Goal: Transaction & Acquisition: Book appointment/travel/reservation

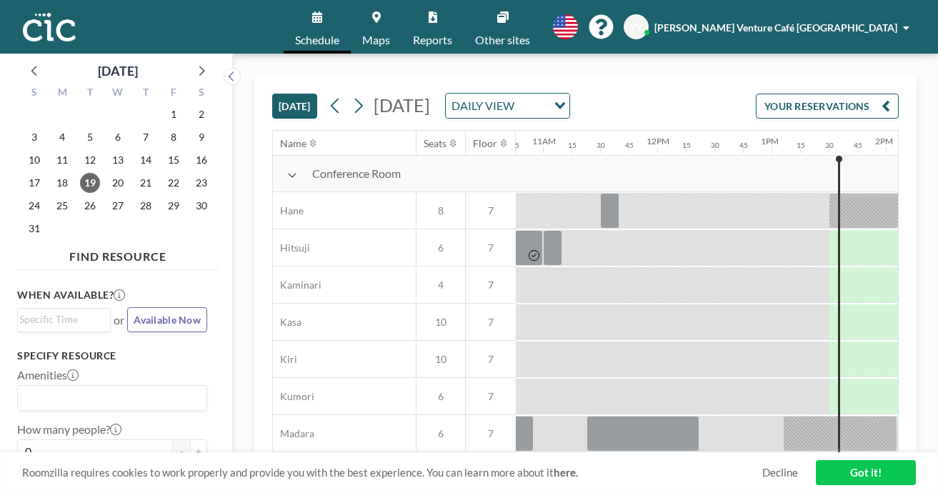
scroll to position [0, 1231]
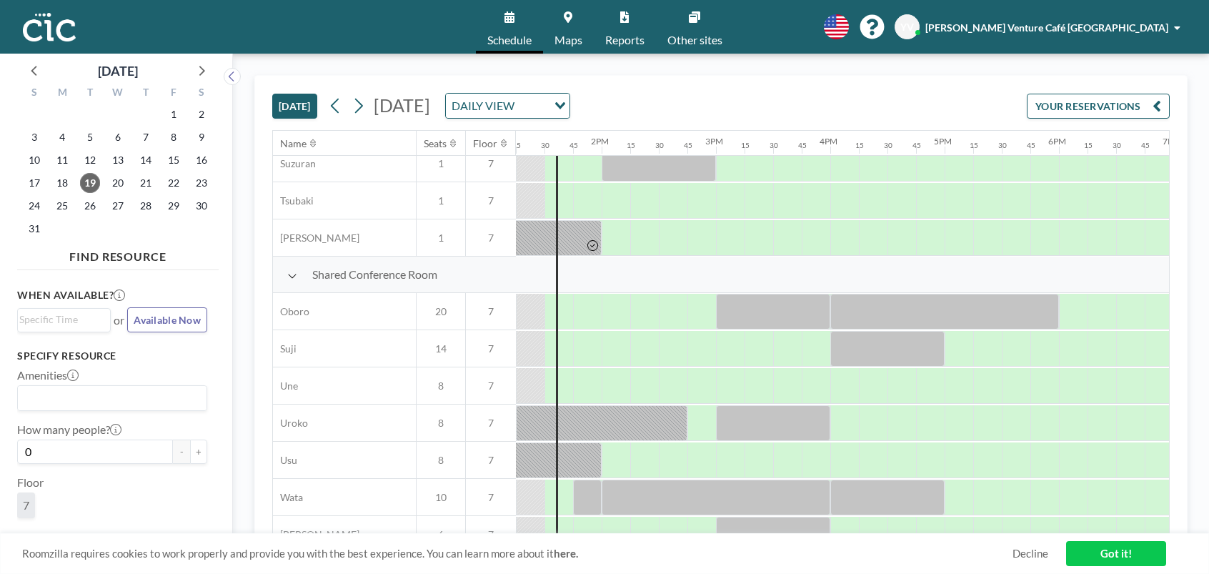
scroll to position [966, 1515]
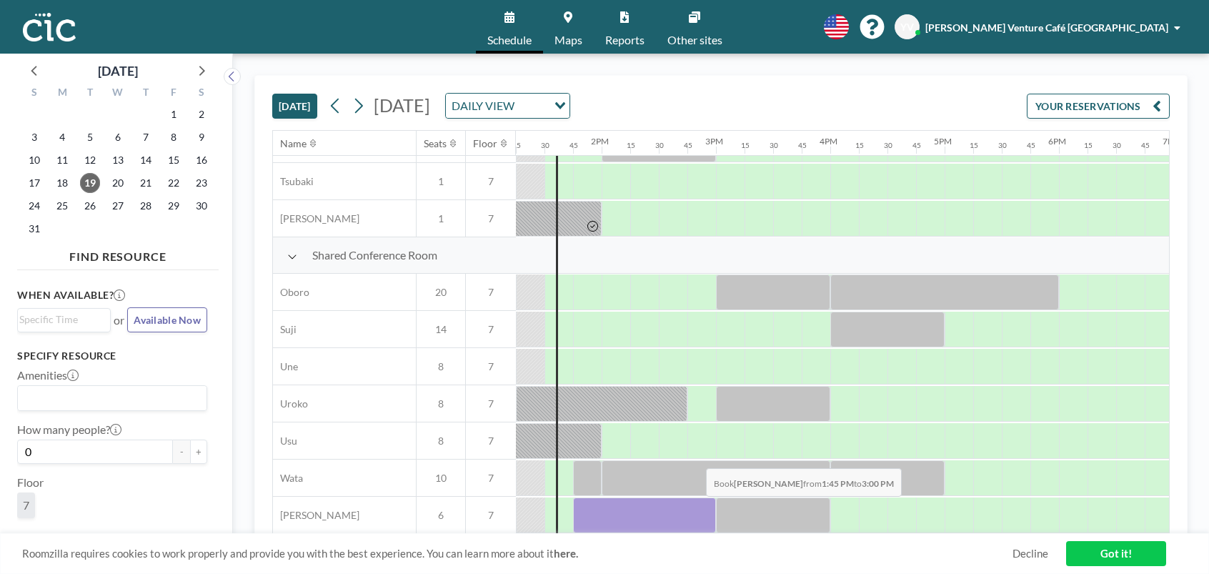
drag, startPoint x: 592, startPoint y: 507, endPoint x: 695, endPoint y: 507, distance: 102.2
click at [695, 507] on div at bounding box center [644, 515] width 143 height 36
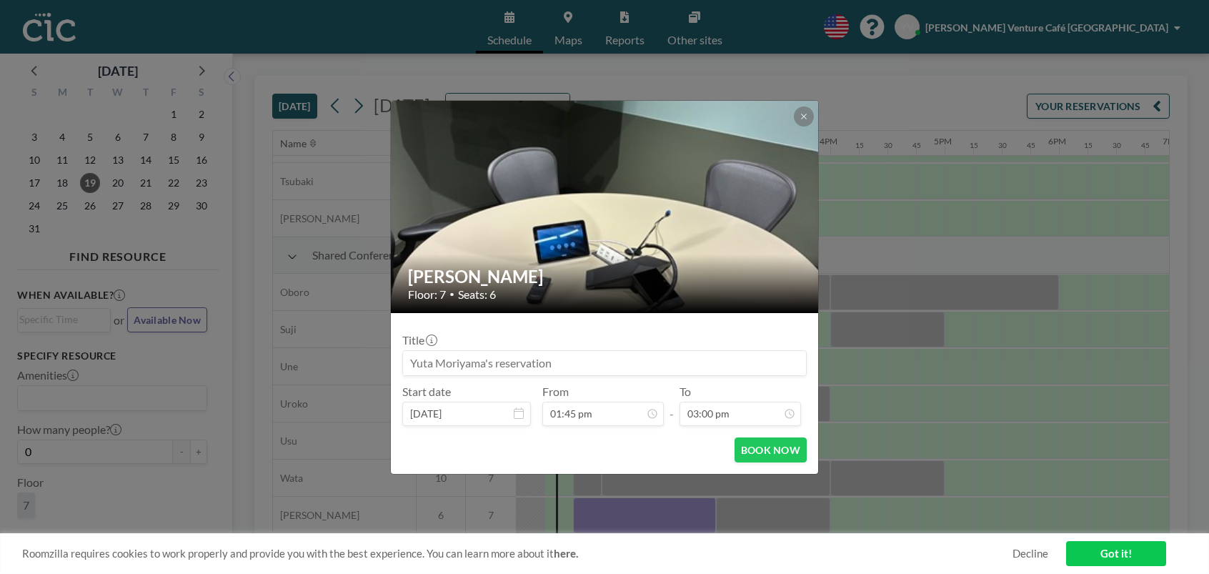
scroll to position [1527, 0]
click at [803, 121] on button at bounding box center [804, 116] width 20 height 20
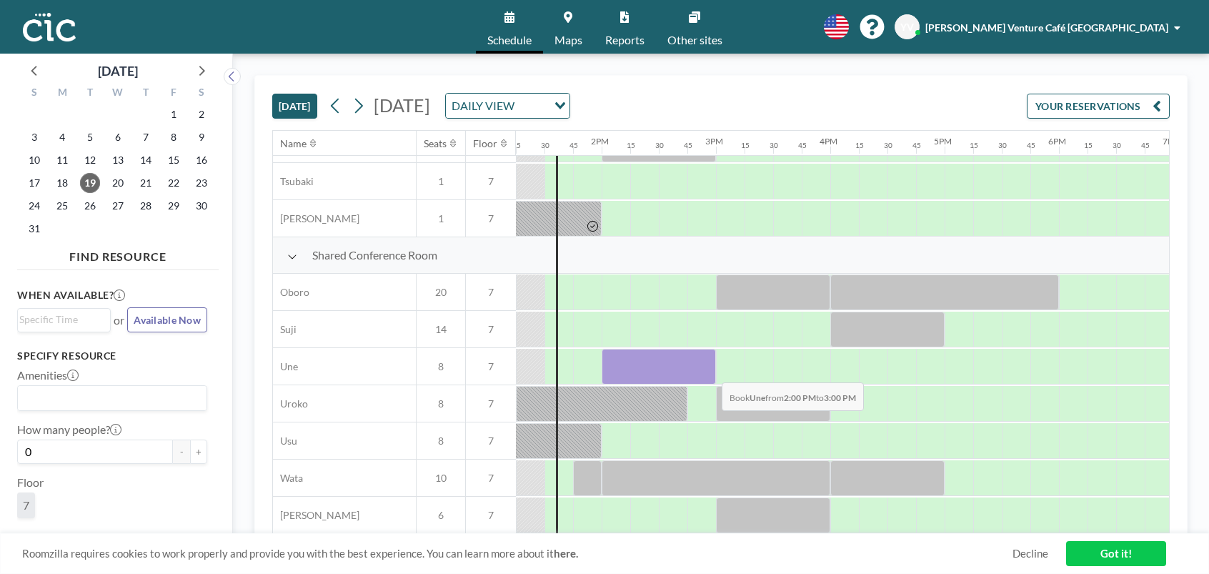
drag, startPoint x: 620, startPoint y: 356, endPoint x: 710, endPoint y: 372, distance: 91.4
click at [710, 372] on div at bounding box center [659, 367] width 114 height 36
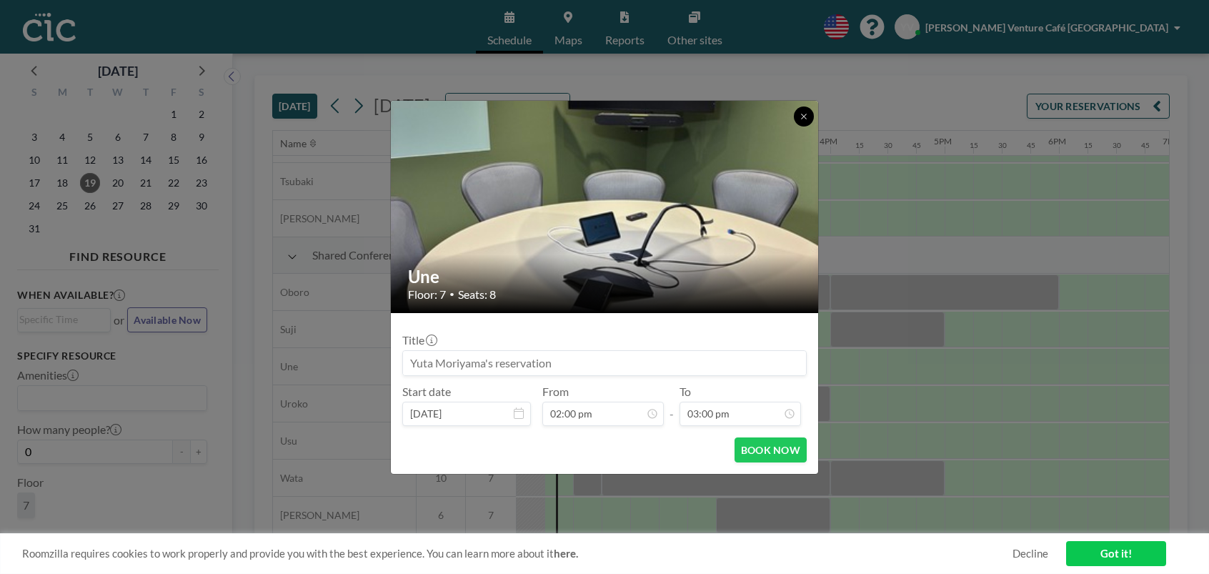
click at [798, 121] on button at bounding box center [804, 116] width 20 height 20
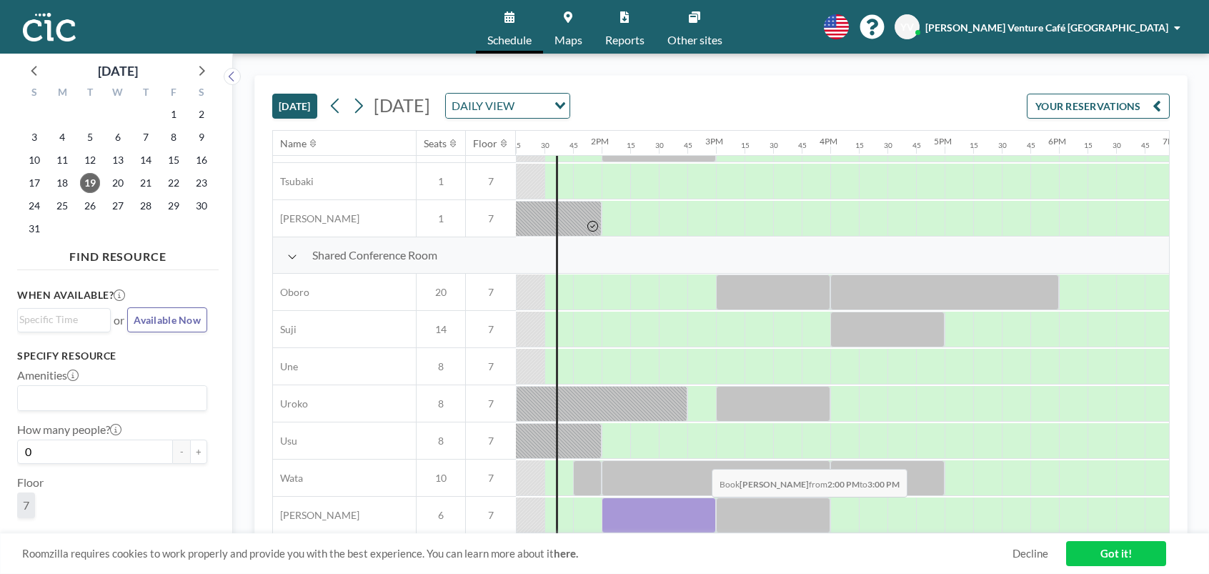
drag, startPoint x: 616, startPoint y: 500, endPoint x: 700, endPoint y: 507, distance: 84.7
click at [700, 507] on div at bounding box center [659, 515] width 114 height 36
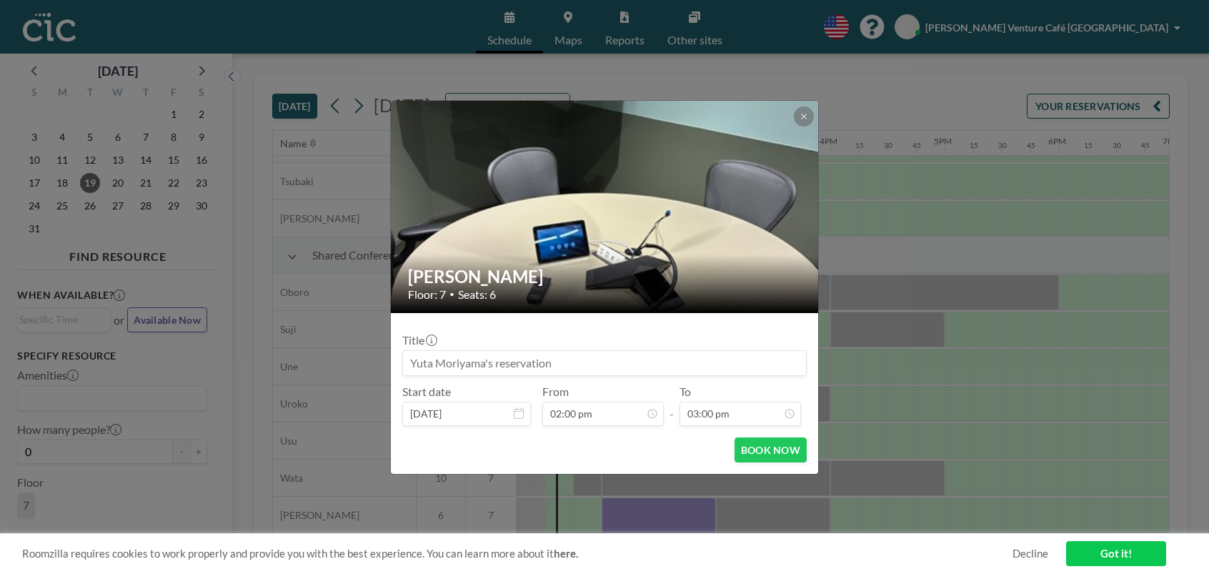
click at [660, 369] on input at bounding box center [604, 363] width 403 height 24
type input "Mtg w/ Mizota-san"
click at [760, 452] on button "BOOK NOW" at bounding box center [771, 449] width 72 height 25
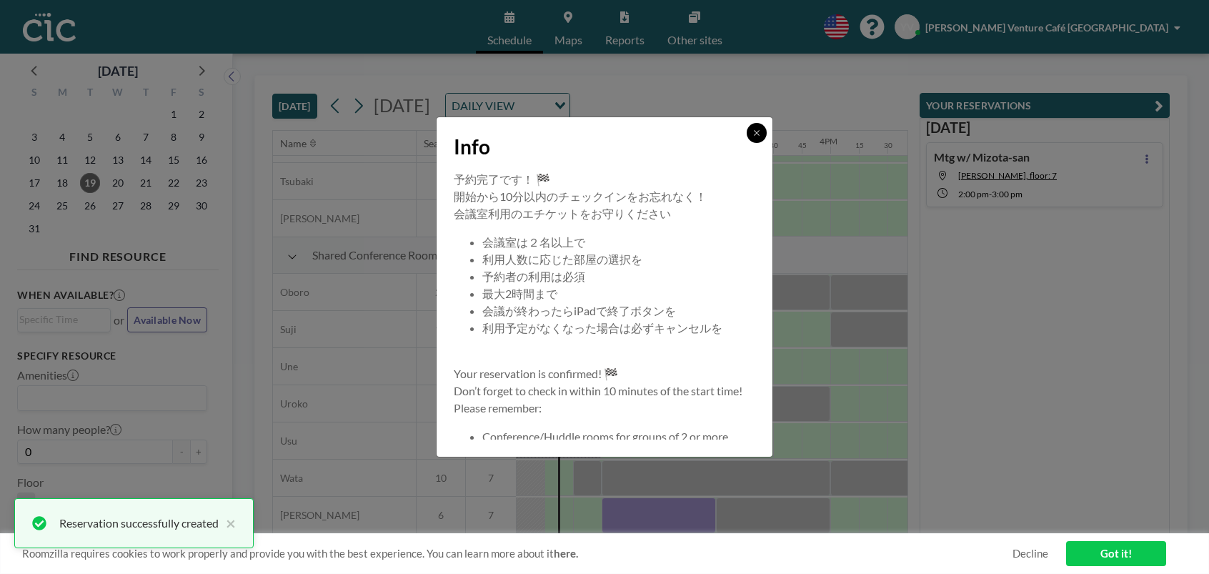
click at [761, 135] on button at bounding box center [757, 133] width 20 height 20
